Goal: Check status: Check status

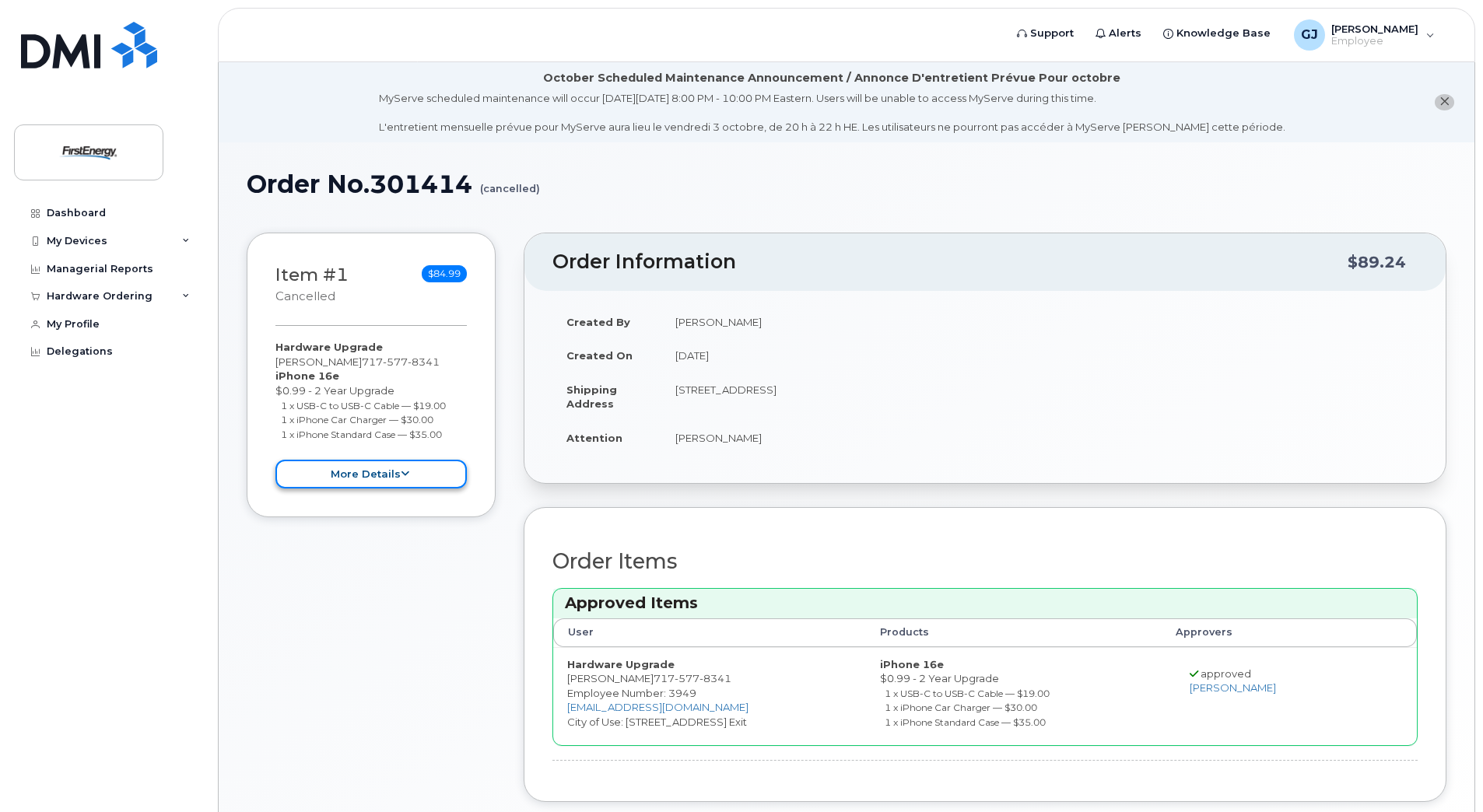
click at [377, 473] on button "more details" at bounding box center [371, 474] width 192 height 29
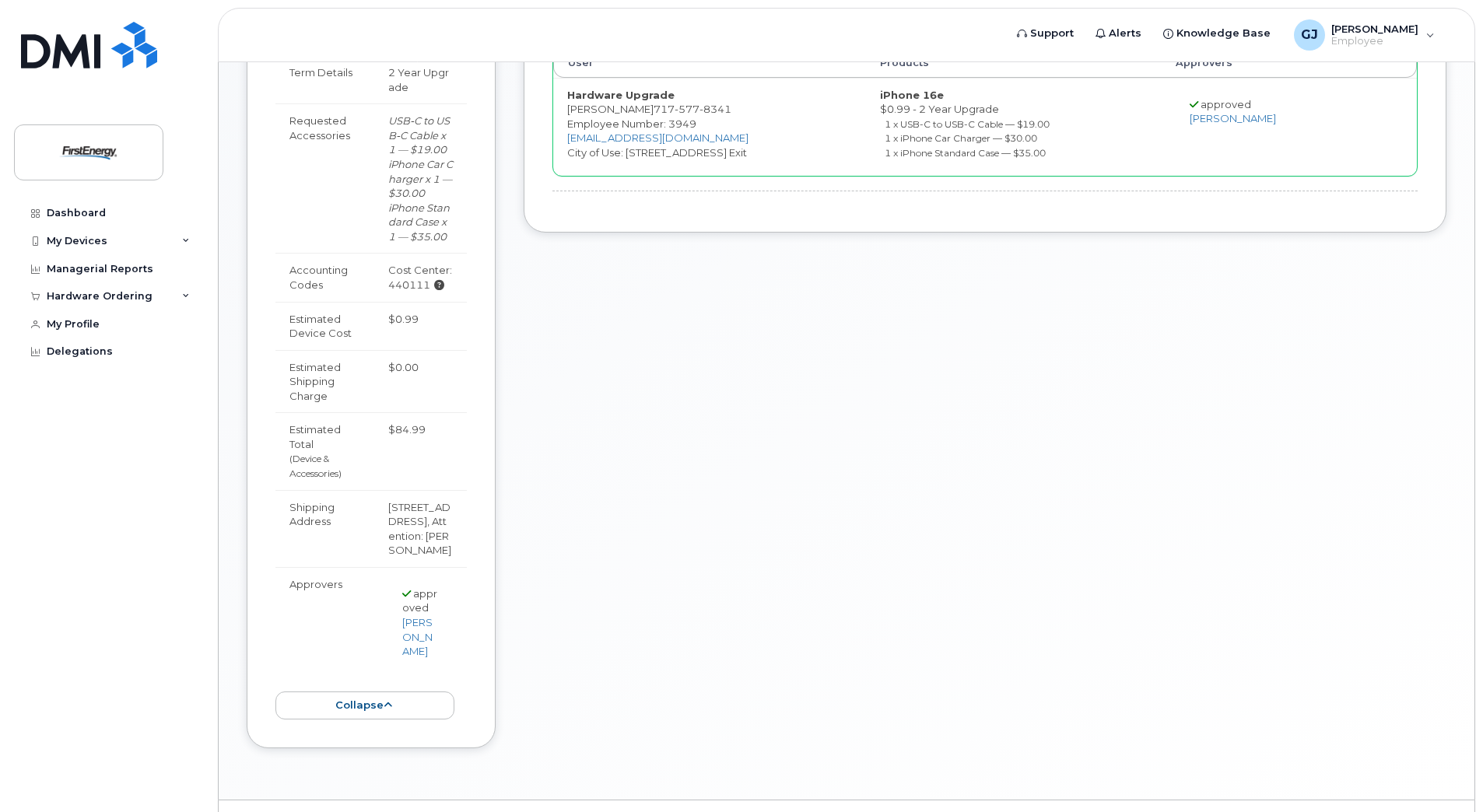
scroll to position [650, 0]
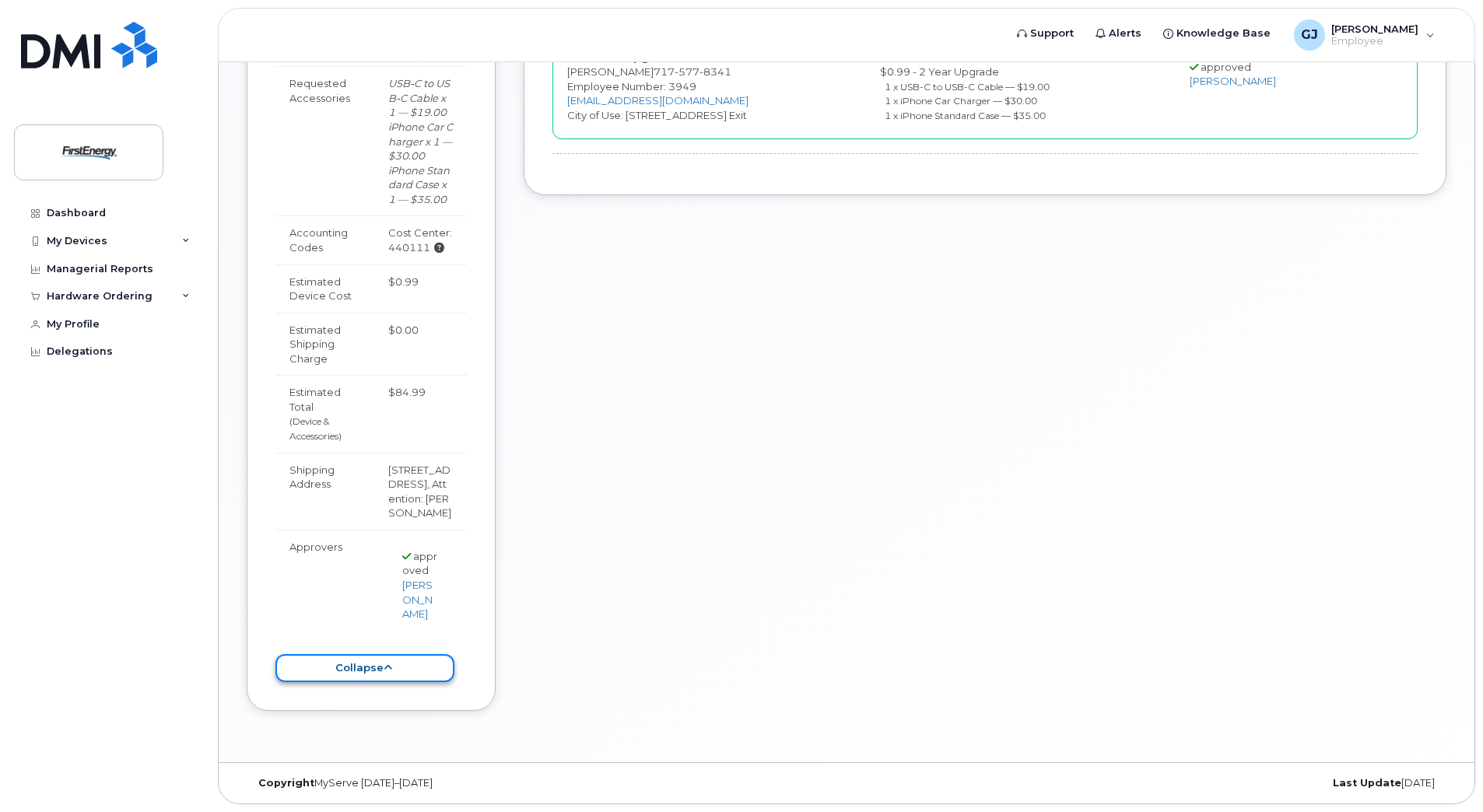
click at [385, 666] on icon at bounding box center [388, 667] width 9 height 10
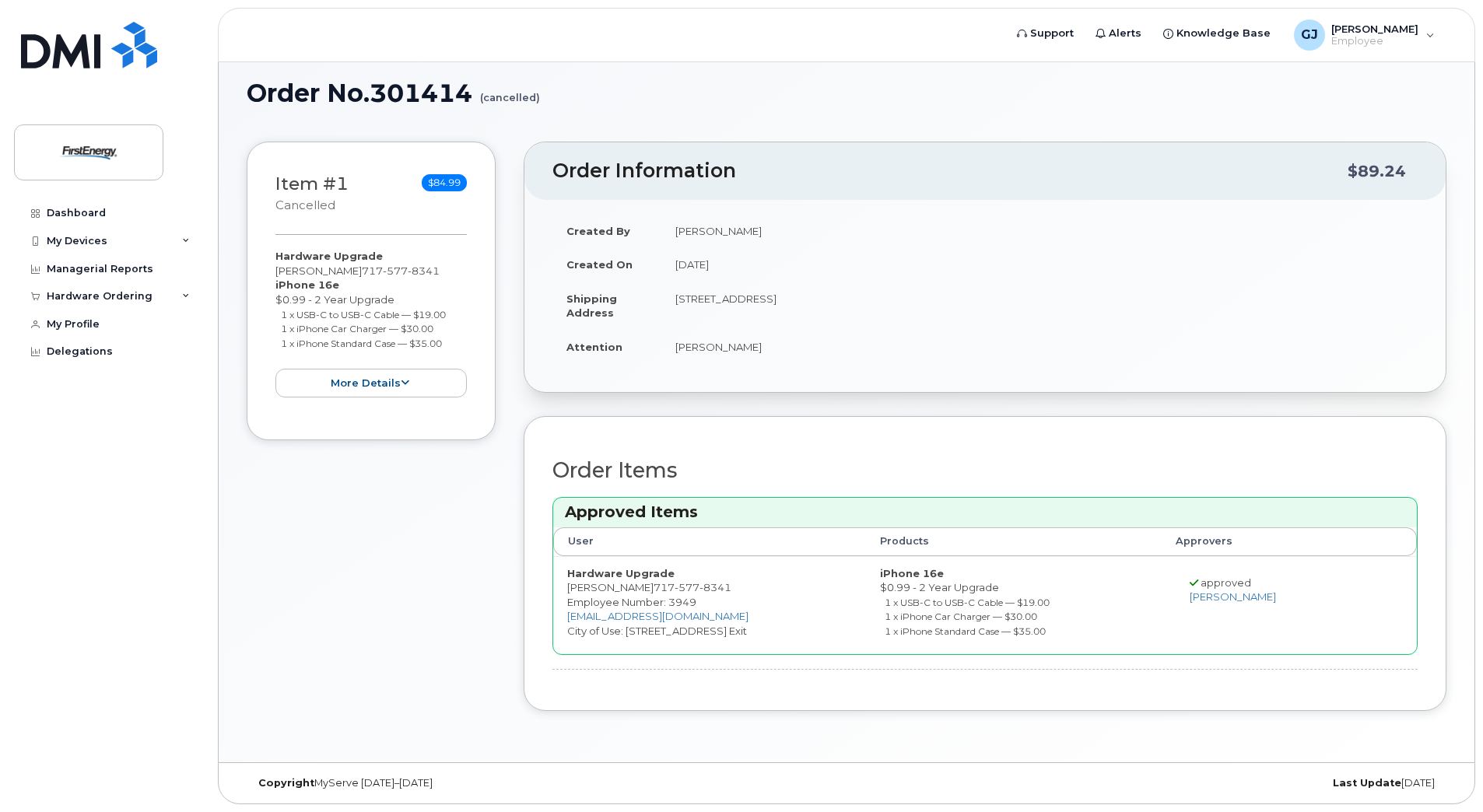
scroll to position [91, 0]
click at [182, 297] on icon at bounding box center [186, 296] width 8 height 8
click at [111, 329] on link "My Orders" at bounding box center [122, 324] width 161 height 29
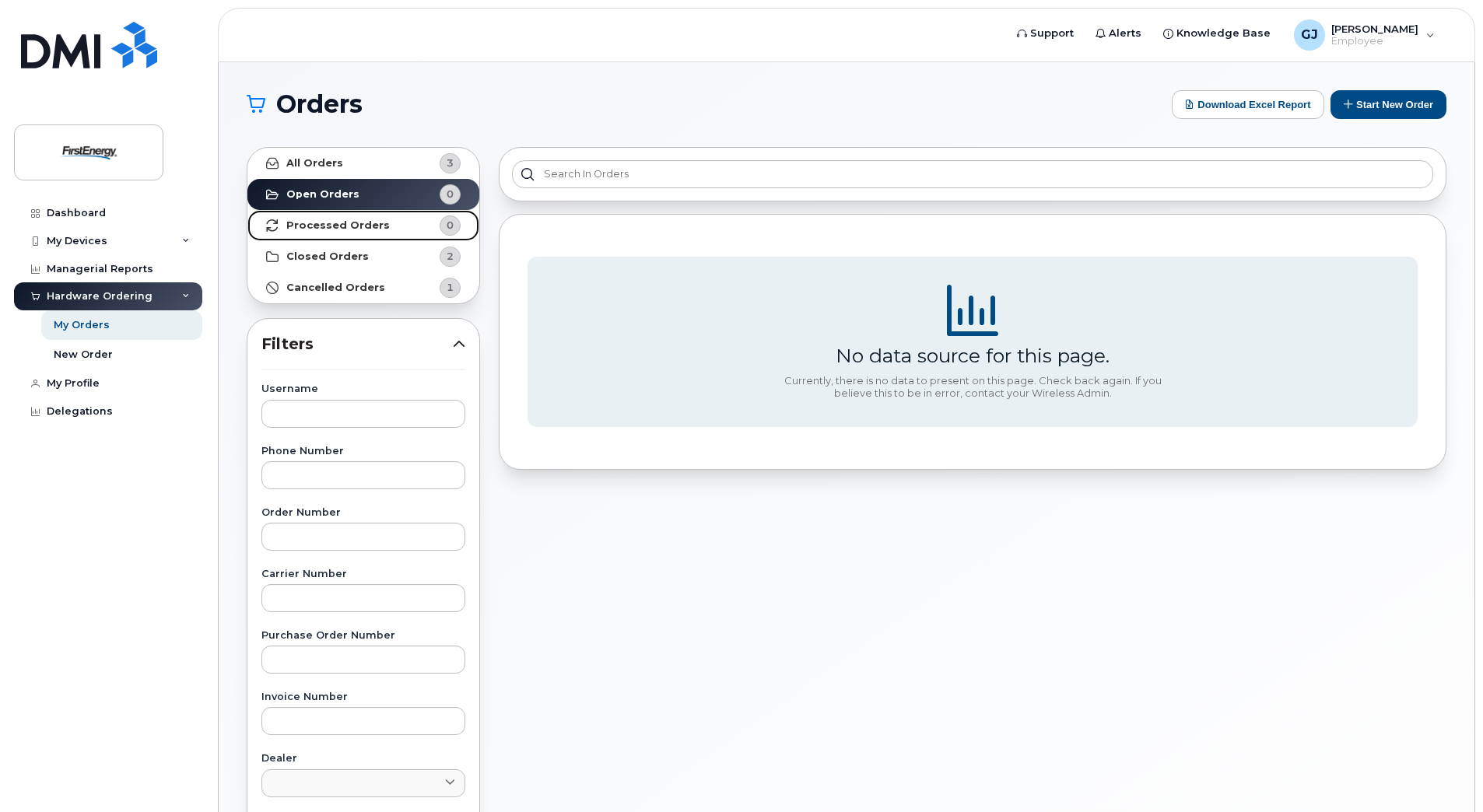
click at [345, 223] on strong "Processed Orders" at bounding box center [338, 225] width 103 height 12
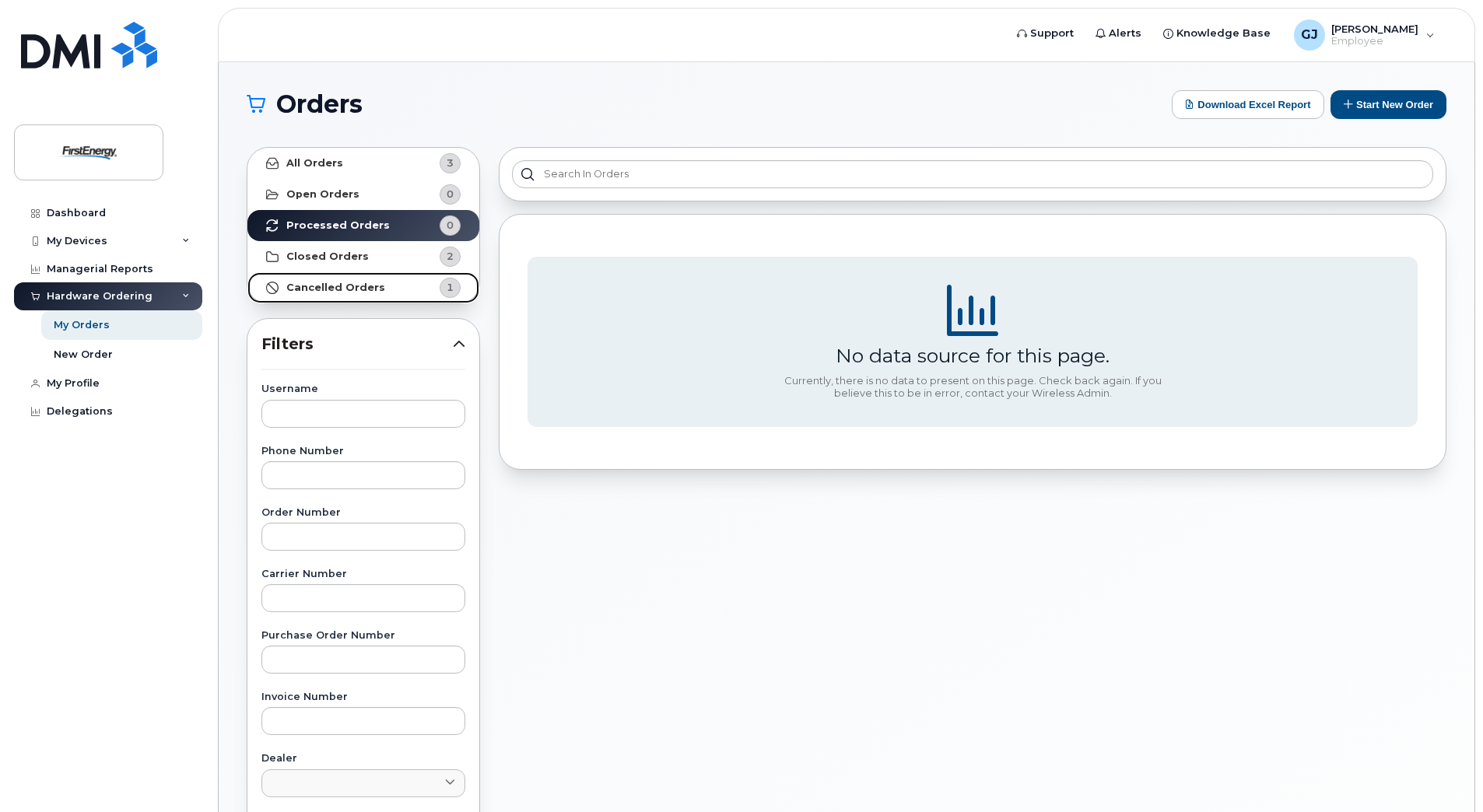
click at [358, 290] on strong "Cancelled Orders" at bounding box center [336, 288] width 99 height 12
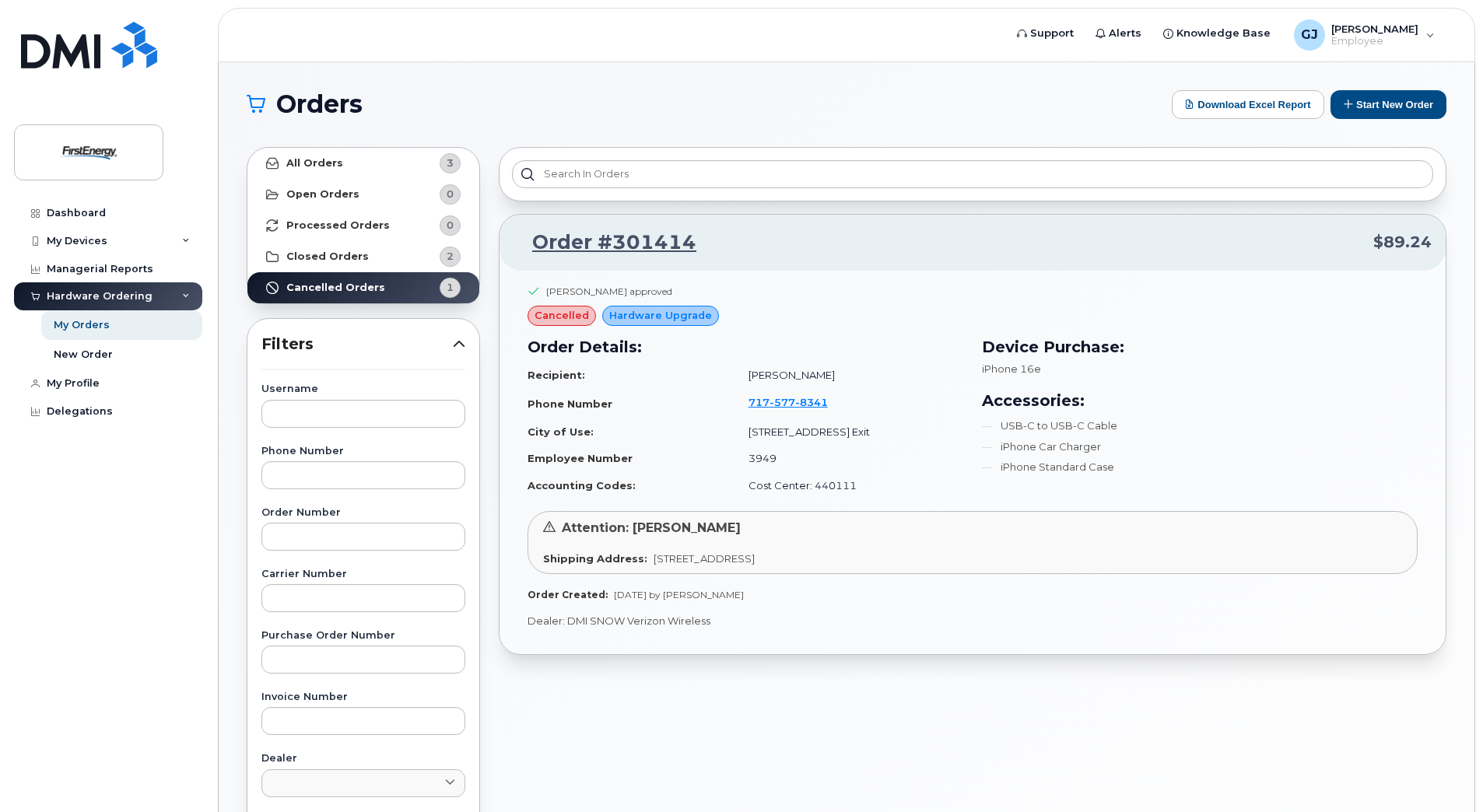
click at [676, 380] on td "Recipient:" at bounding box center [631, 375] width 207 height 27
click at [916, 345] on h3 "Order Details:" at bounding box center [745, 347] width 436 height 23
click at [761, 112] on h1 "Orders" at bounding box center [705, 104] width 917 height 25
